Goal: Book appointment/travel/reservation

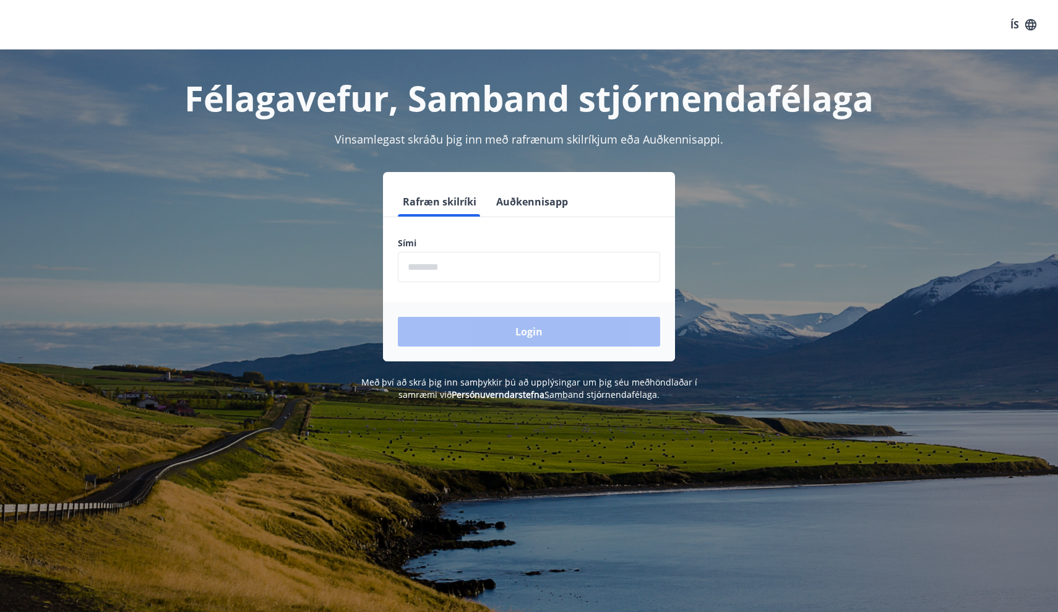
click at [454, 262] on input "phone" at bounding box center [529, 267] width 262 height 30
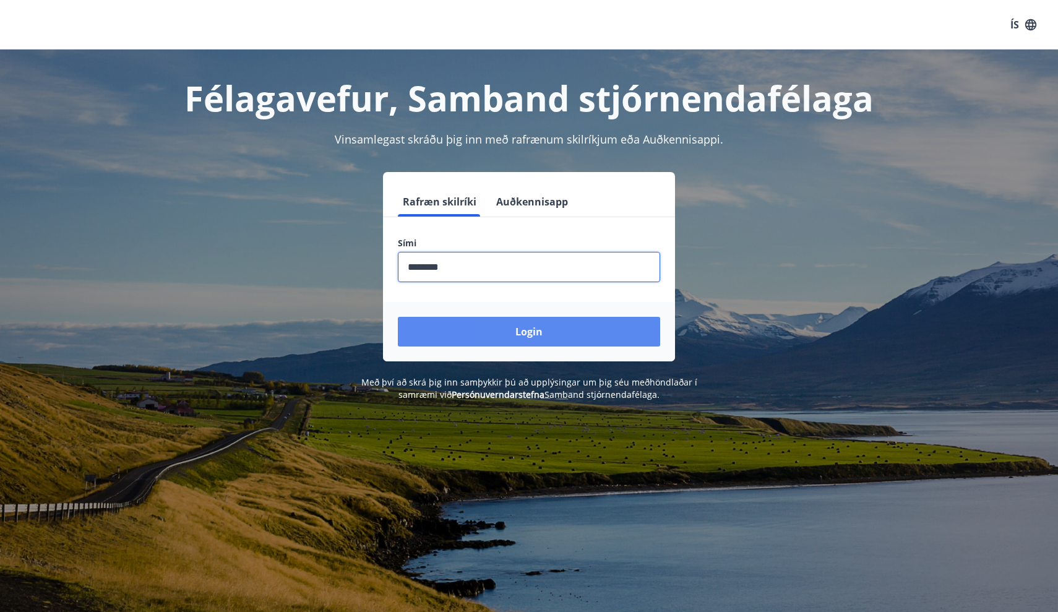
type input "********"
click at [475, 328] on button "Login" at bounding box center [529, 332] width 262 height 30
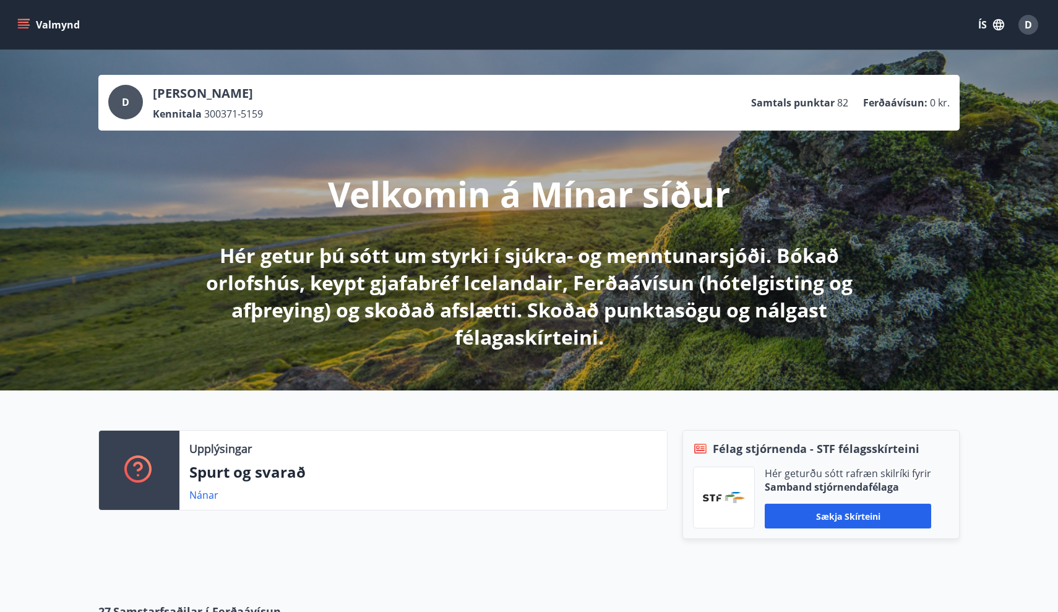
click at [30, 20] on button "Valmynd" at bounding box center [50, 25] width 70 height 22
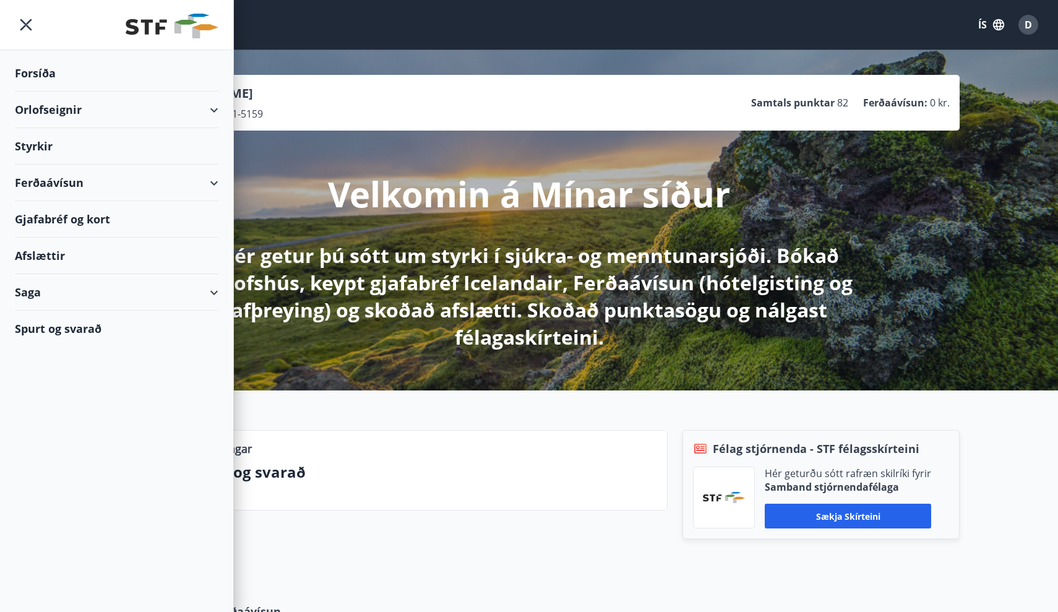
click at [217, 112] on div "Orlofseignir" at bounding box center [117, 110] width 204 height 37
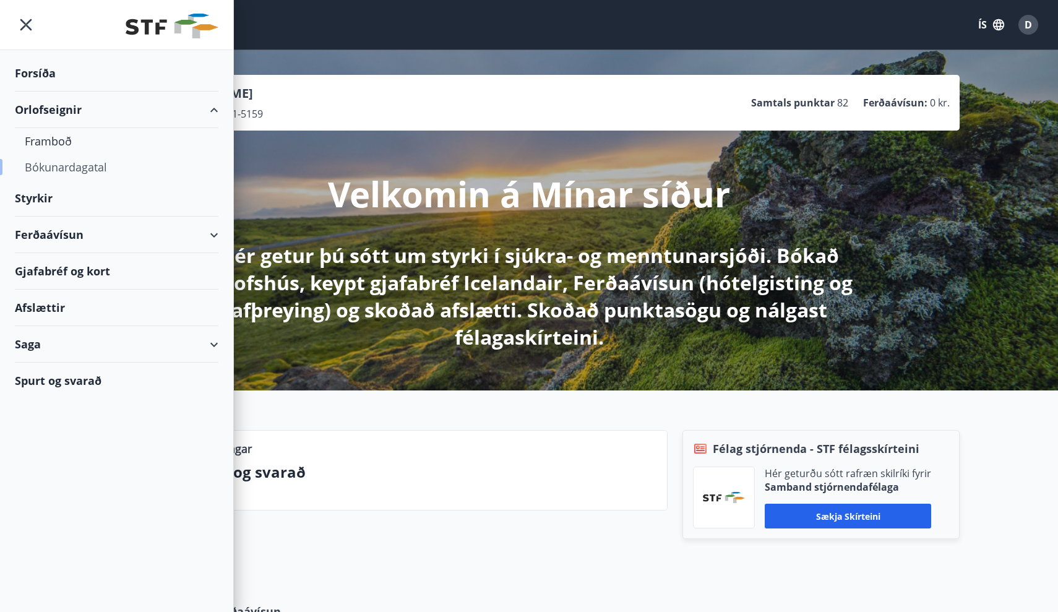
click at [64, 170] on div "Bókunardagatal" at bounding box center [117, 167] width 184 height 26
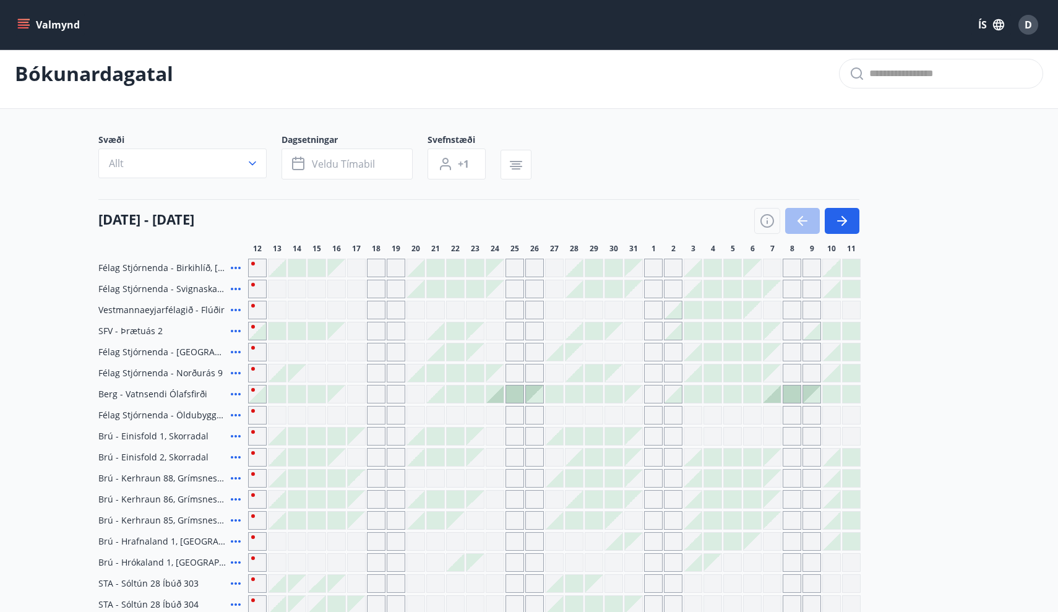
scroll to position [12, 0]
click at [775, 267] on div "Gráir dagar eru ekki bókanlegir" at bounding box center [772, 266] width 19 height 19
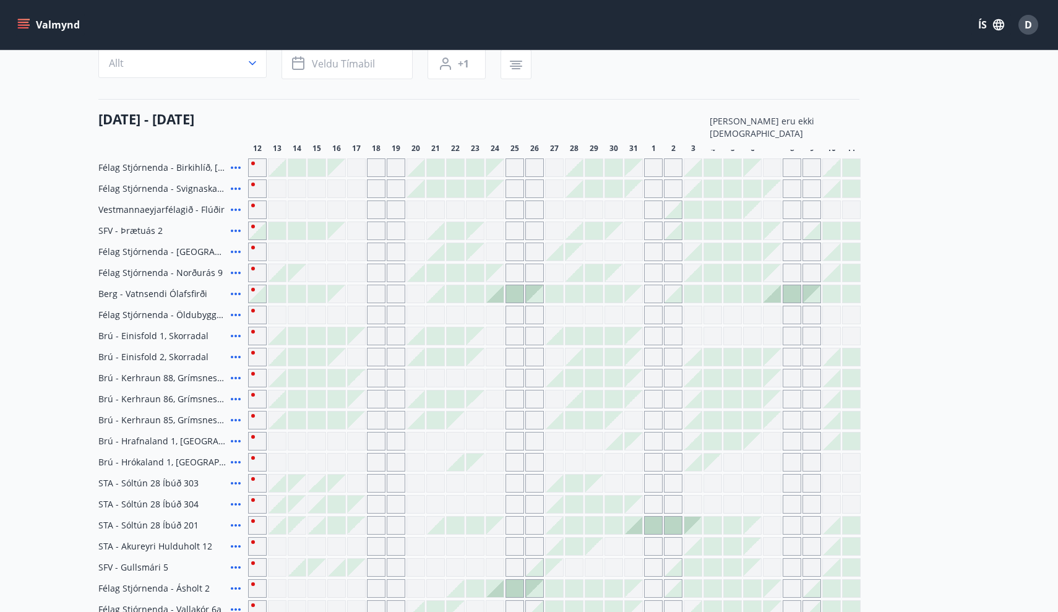
scroll to position [108, 0]
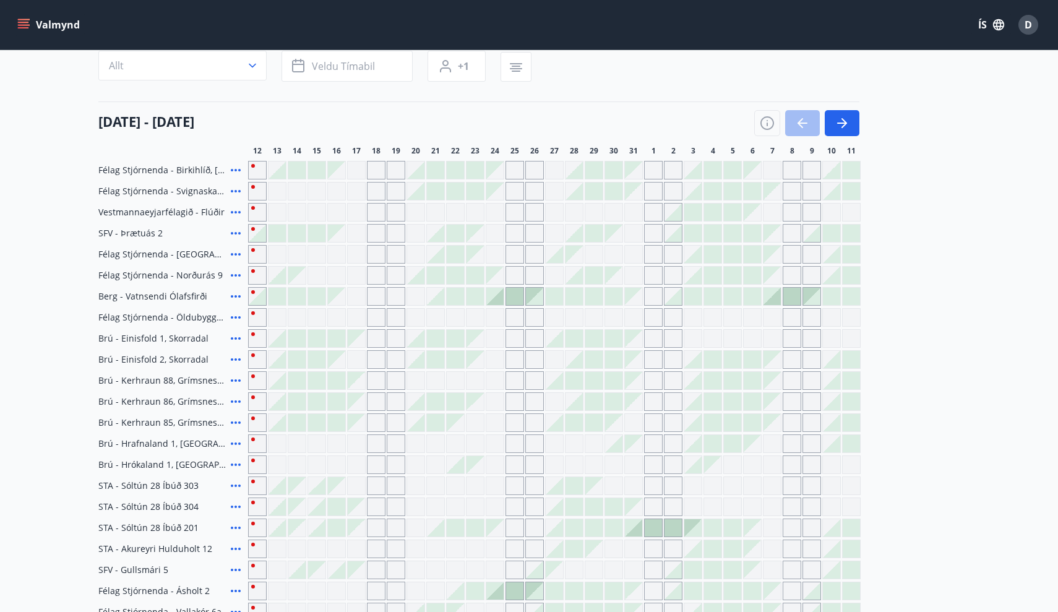
click at [775, 296] on div at bounding box center [772, 296] width 17 height 17
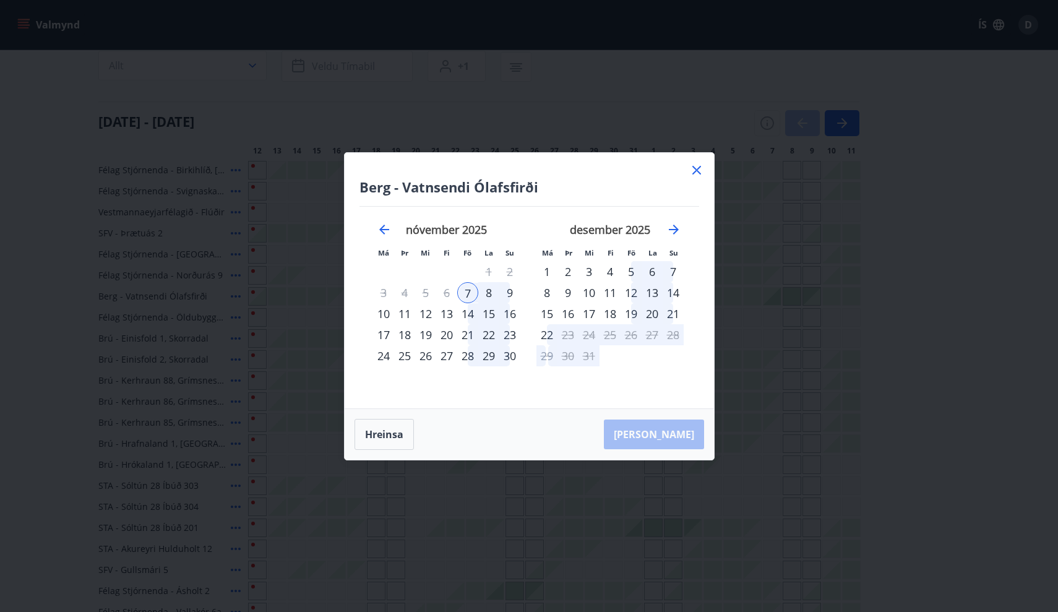
click at [697, 163] on icon at bounding box center [696, 170] width 15 height 15
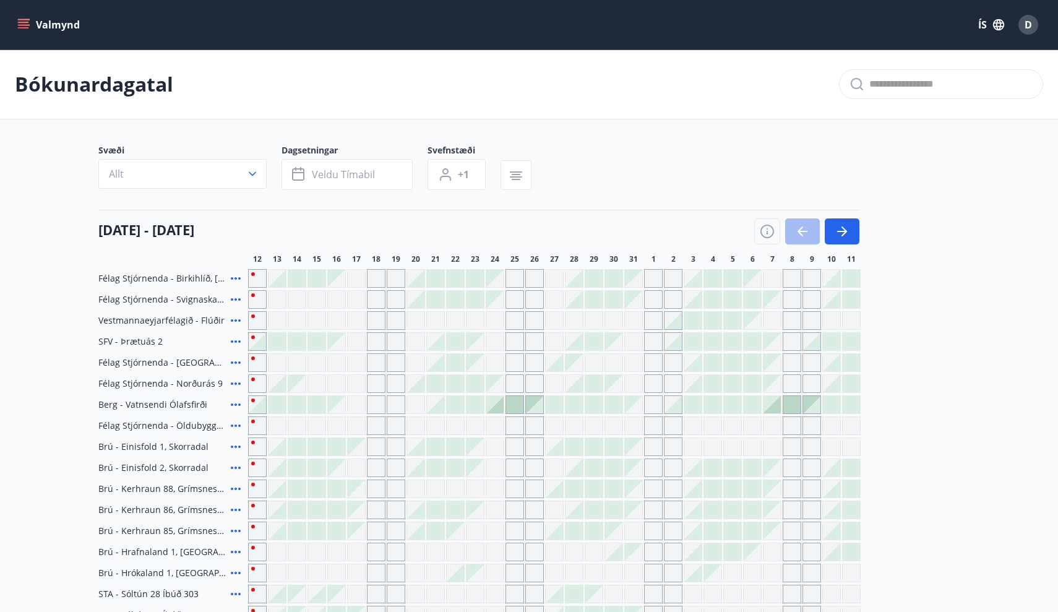
scroll to position [0, 0]
click at [840, 233] on icon "button" at bounding box center [842, 231] width 15 height 15
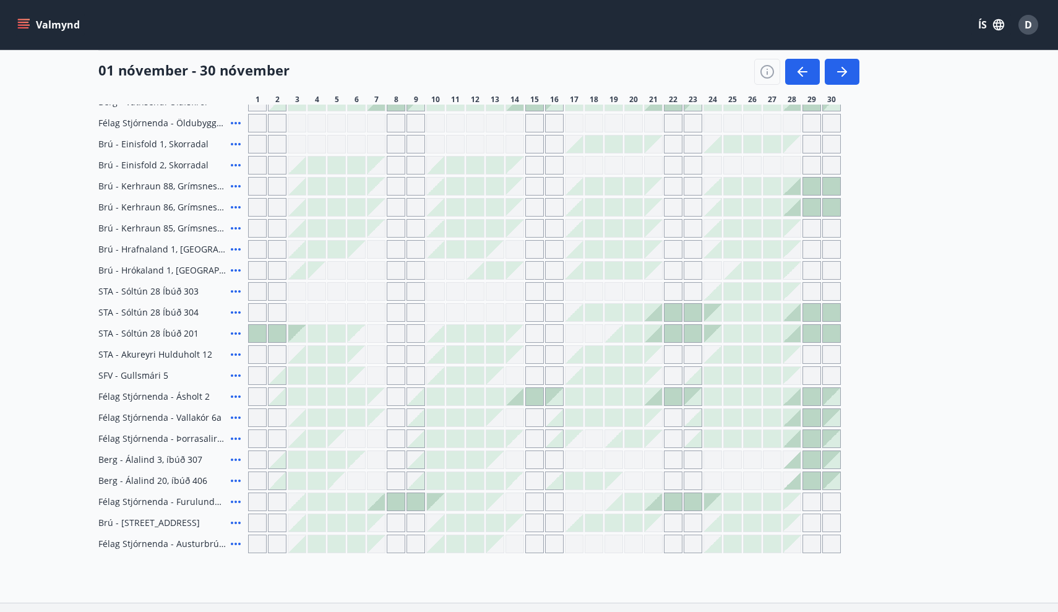
scroll to position [307, 0]
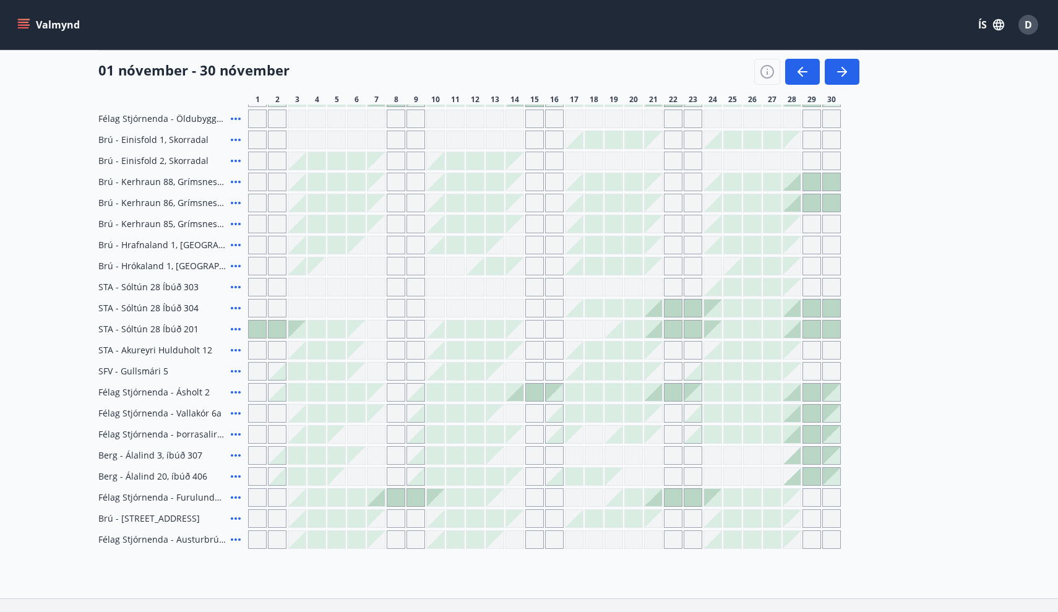
click at [235, 392] on icon at bounding box center [236, 392] width 10 height 2
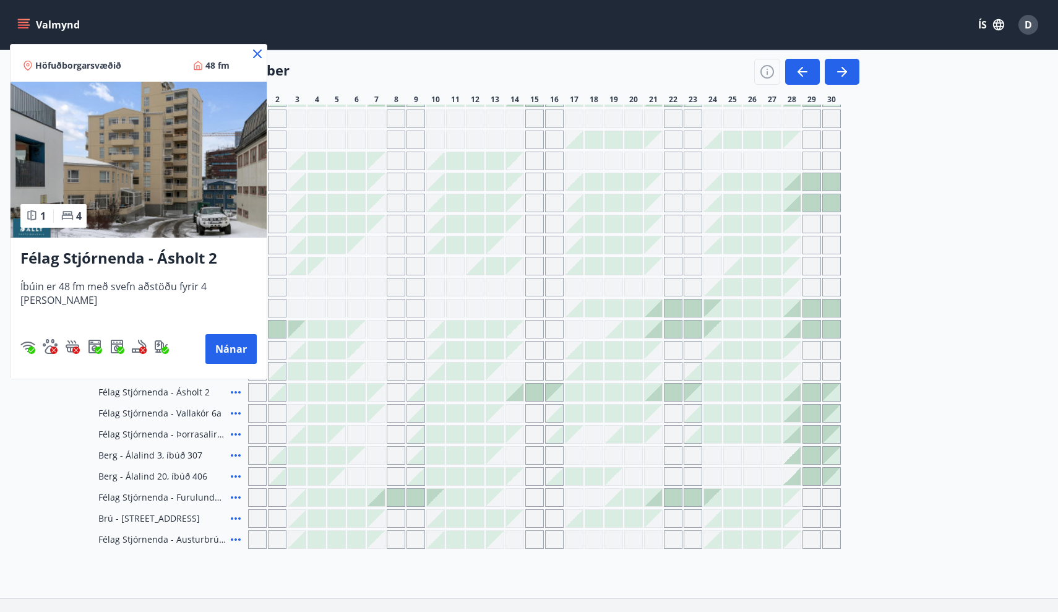
click at [250, 53] on icon at bounding box center [257, 53] width 15 height 15
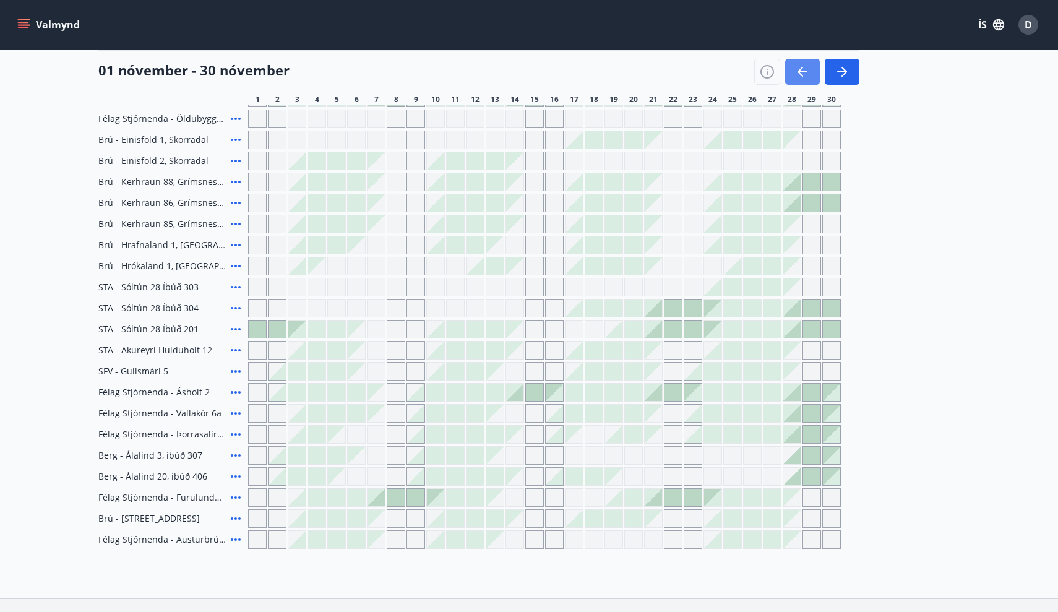
click at [798, 70] on icon "button" at bounding box center [802, 71] width 15 height 15
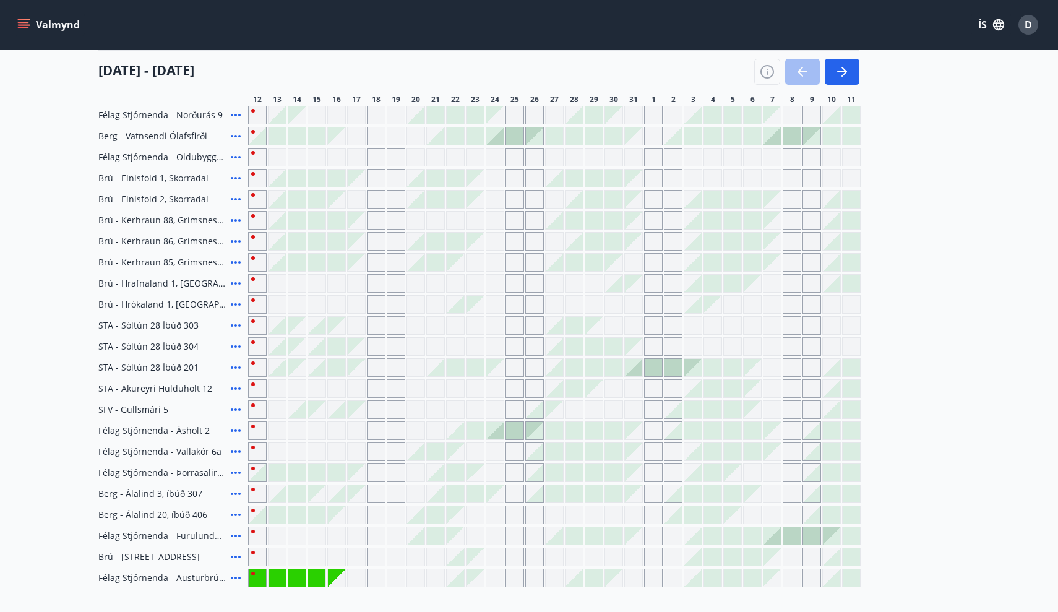
scroll to position [285, 0]
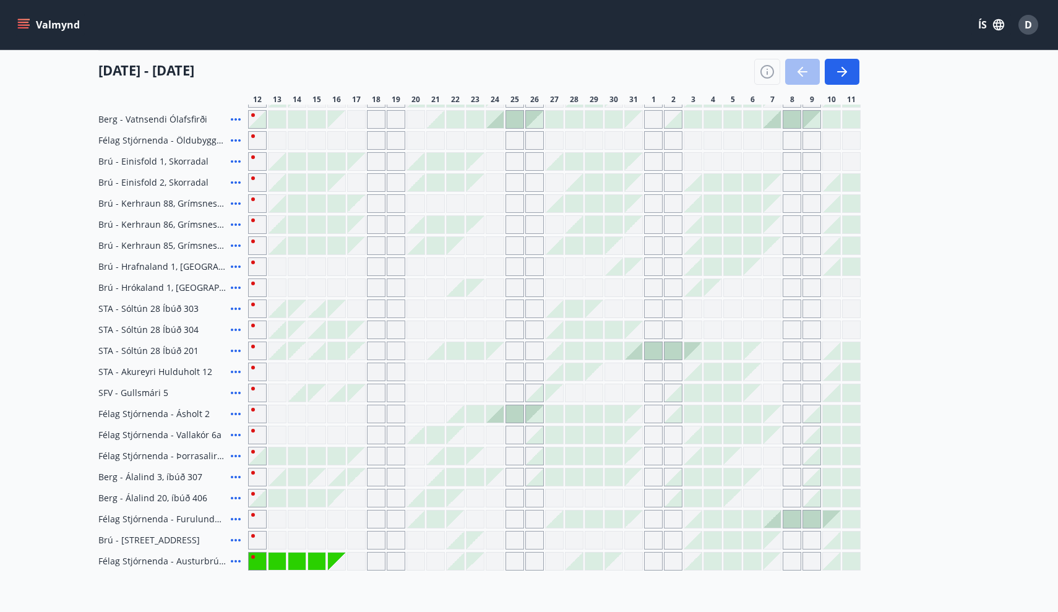
click at [238, 415] on icon at bounding box center [235, 414] width 15 height 15
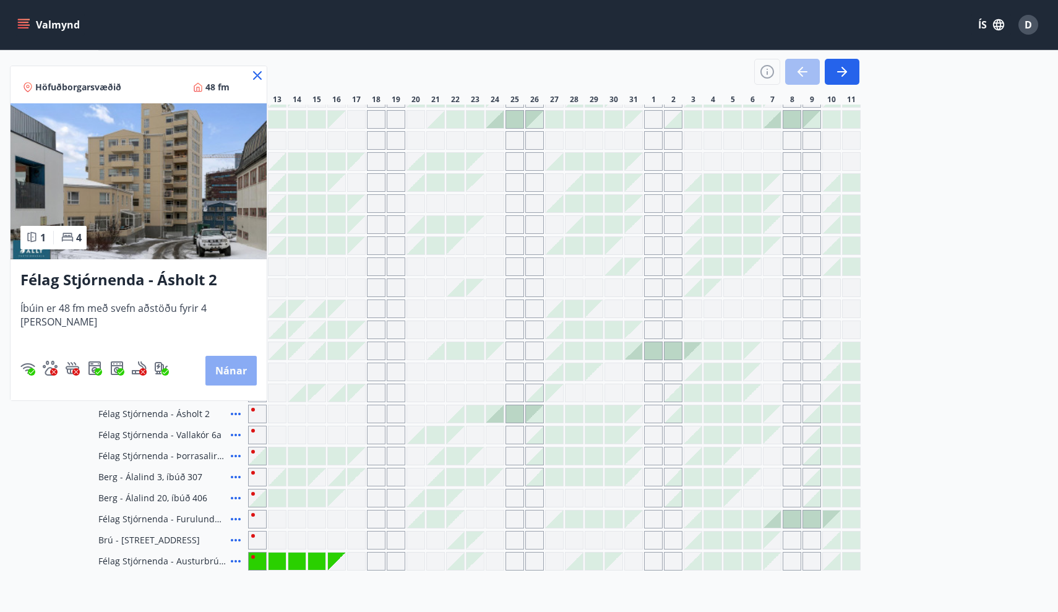
click at [210, 377] on button "Nánar" at bounding box center [230, 371] width 51 height 30
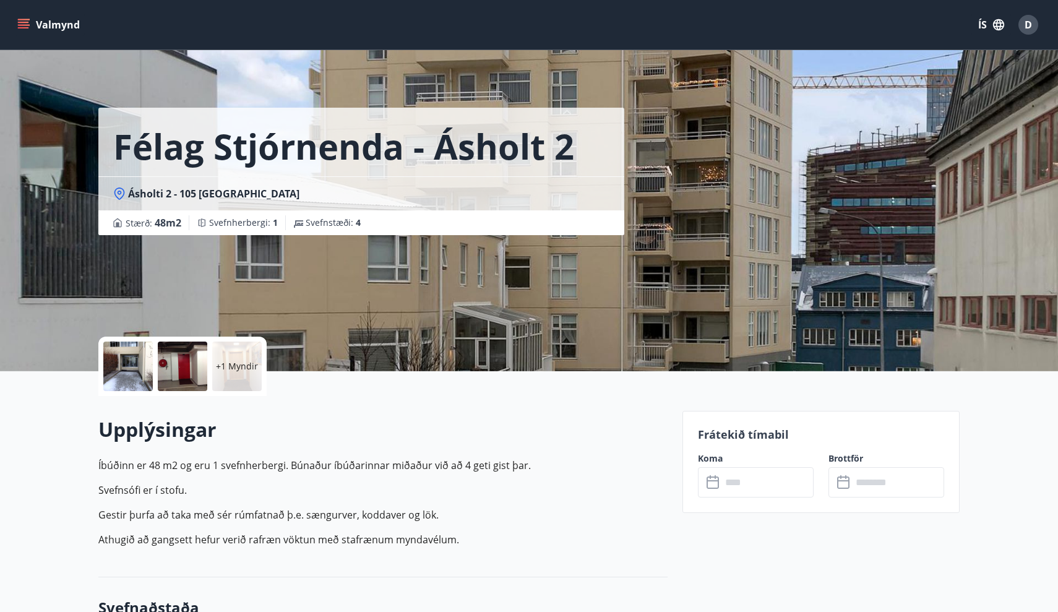
click at [770, 226] on div "Félag Stjórnenda - Ásholt 2 Ásholti 2 - 105 Reykjavík Stærð : 48 m2 Svefnherber…" at bounding box center [528, 185] width 861 height 371
